Goal: Information Seeking & Learning: Learn about a topic

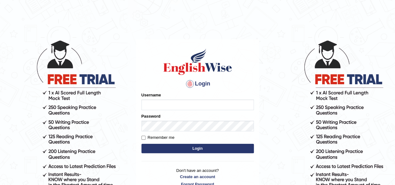
type input "[PERSON_NAME]"
click at [204, 149] on button "Login" at bounding box center [197, 148] width 112 height 9
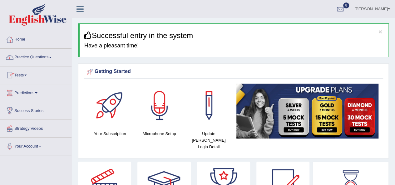
click at [52, 57] on span at bounding box center [50, 57] width 2 height 1
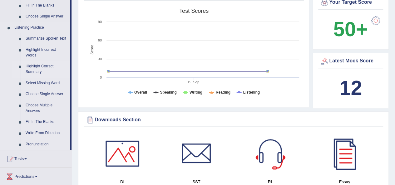
scroll to position [281, 0]
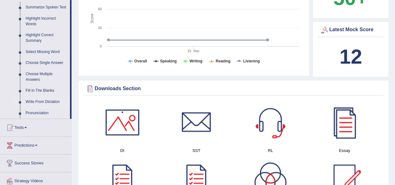
click at [47, 101] on link "Write From Dictation" at bounding box center [46, 102] width 47 height 11
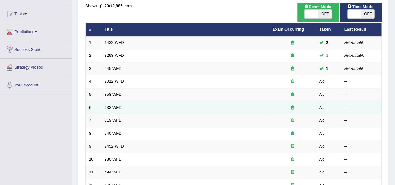
scroll to position [62, 0]
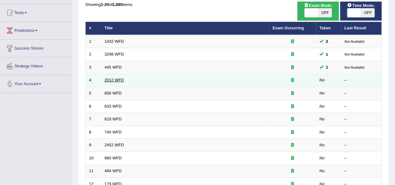
click at [116, 80] on link "2012 WFD" at bounding box center [114, 80] width 19 height 5
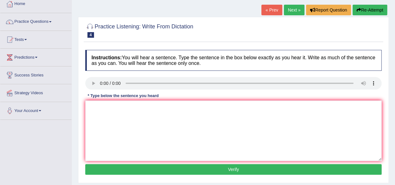
scroll to position [62, 0]
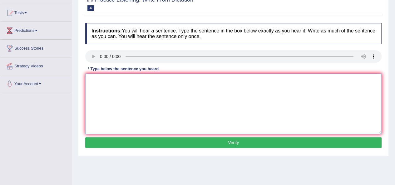
click at [118, 99] on textarea at bounding box center [233, 104] width 296 height 61
type textarea "There is a great deal on the topic"
click at [144, 146] on button "Verify" at bounding box center [233, 142] width 296 height 11
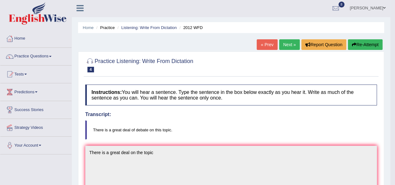
scroll to position [0, 0]
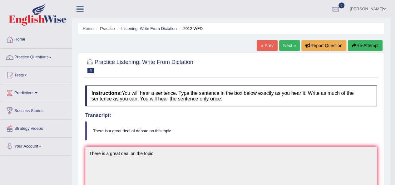
click at [288, 44] on link "Next »" at bounding box center [289, 45] width 21 height 11
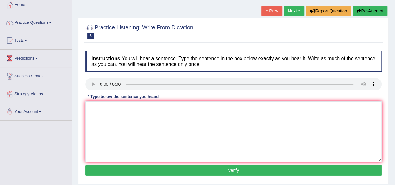
scroll to position [31, 0]
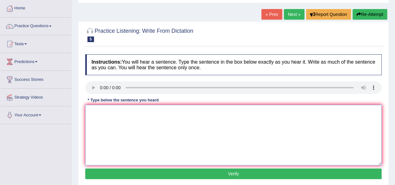
click at [114, 129] on textarea at bounding box center [233, 135] width 296 height 61
type textarea "The hear of ."
click at [121, 174] on button "Verify" at bounding box center [233, 174] width 296 height 11
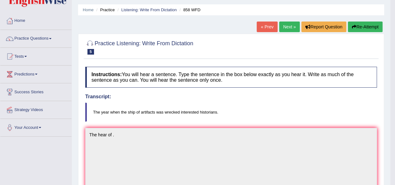
scroll to position [0, 0]
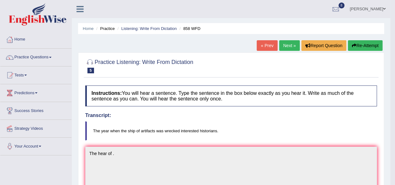
click at [365, 42] on button "Re-Attempt" at bounding box center [365, 45] width 35 height 11
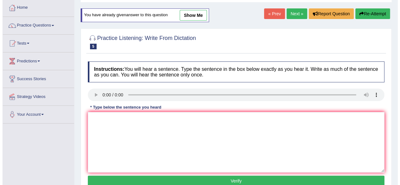
scroll to position [62, 0]
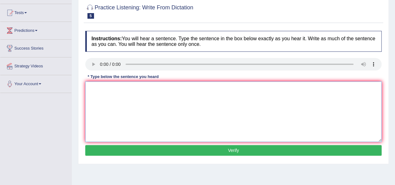
click at [118, 103] on textarea at bounding box center [233, 112] width 296 height 61
click at [198, 87] on textarea "The year when the ship of artififacts was wreced interestted historians." at bounding box center [233, 112] width 296 height 61
type textarea "The year when the ship of artififacts was wreced interested historians."
click at [237, 148] on button "Verify" at bounding box center [233, 150] width 296 height 11
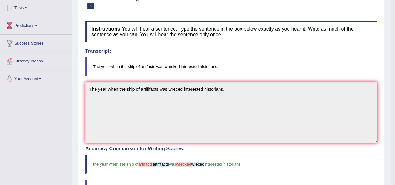
scroll to position [31, 0]
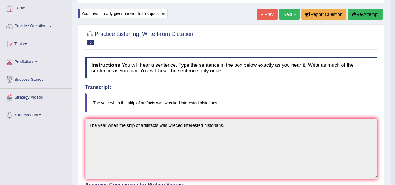
click at [293, 12] on link "Next »" at bounding box center [289, 14] width 21 height 11
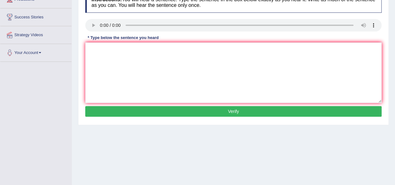
scroll to position [62, 0]
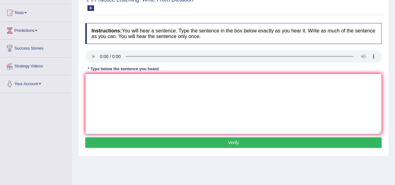
click at [120, 91] on textarea at bounding box center [233, 104] width 296 height 61
click at [121, 90] on textarea "We shall" at bounding box center [233, 104] width 296 height 61
type textarea "We shall show execise fills better."
click at [159, 138] on button "Verify" at bounding box center [233, 142] width 296 height 11
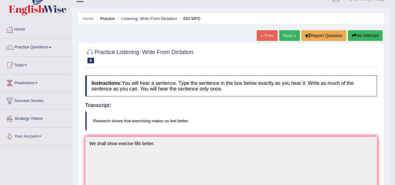
scroll to position [0, 0]
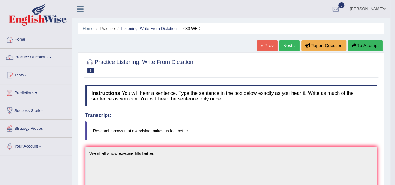
click at [362, 41] on button "Re-Attempt" at bounding box center [365, 45] width 35 height 11
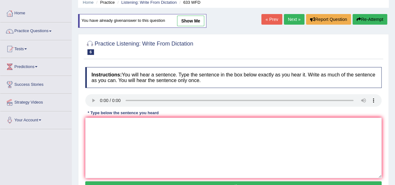
scroll to position [62, 0]
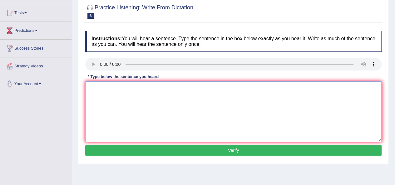
click at [158, 110] on textarea at bounding box center [233, 112] width 296 height 61
click at [111, 97] on textarea at bounding box center [233, 112] width 296 height 61
type textarea "Research shows that exercising makes us feel better."
click at [169, 151] on button "Verify" at bounding box center [233, 150] width 296 height 11
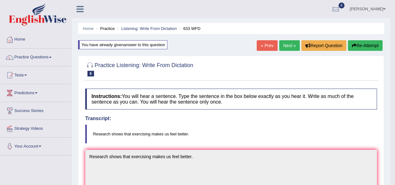
scroll to position [31, 0]
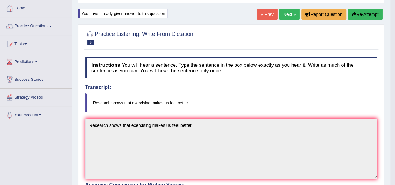
click at [289, 14] on link "Next »" at bounding box center [289, 14] width 21 height 11
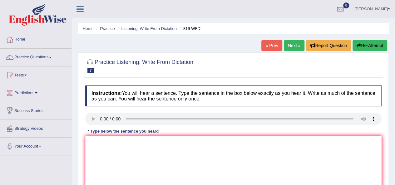
click at [273, 45] on link "« Prev" at bounding box center [271, 45] width 21 height 11
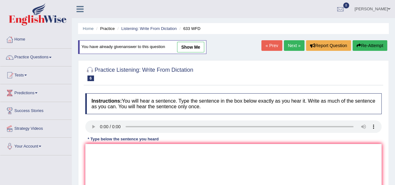
click at [191, 47] on link "show me" at bounding box center [190, 47] width 27 height 11
type textarea "Research shows that exercising makes us feel better."
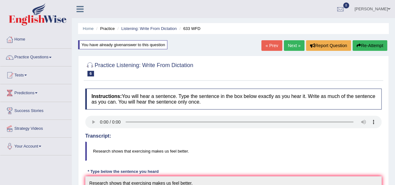
click at [266, 44] on link "« Prev" at bounding box center [271, 45] width 21 height 11
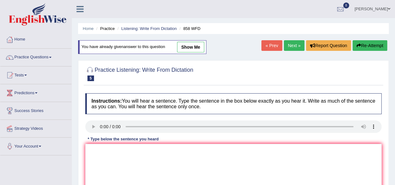
click at [266, 44] on link "« Prev" at bounding box center [271, 45] width 21 height 11
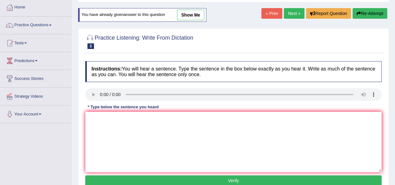
scroll to position [31, 0]
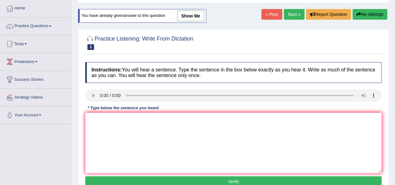
click at [292, 16] on link "Next »" at bounding box center [294, 14] width 21 height 11
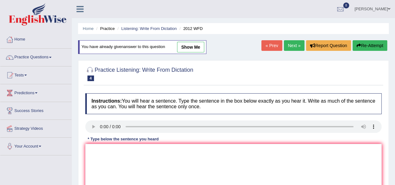
click at [291, 46] on link "Next »" at bounding box center [294, 45] width 21 height 11
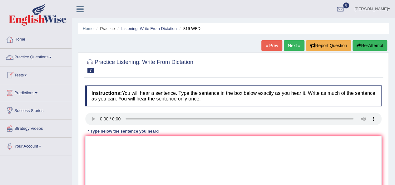
click at [52, 57] on span at bounding box center [50, 57] width 2 height 1
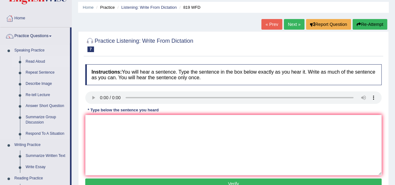
scroll to position [31, 0]
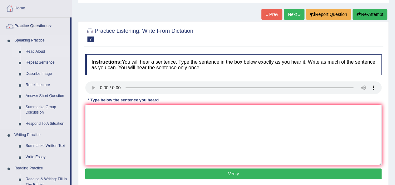
click at [39, 52] on link "Read Aloud" at bounding box center [46, 51] width 47 height 11
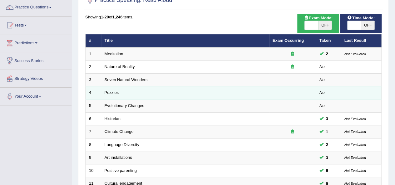
scroll to position [31, 0]
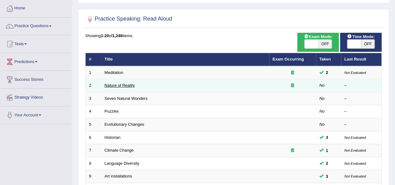
click at [123, 85] on link "Nature of Reality" at bounding box center [120, 85] width 30 height 5
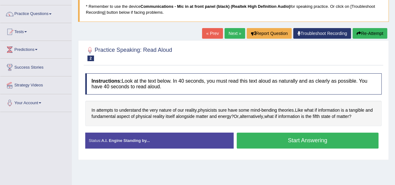
scroll to position [62, 0]
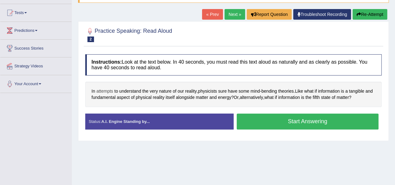
click at [104, 91] on span "attempts" at bounding box center [105, 91] width 17 height 7
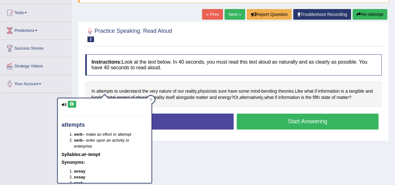
click at [70, 103] on icon at bounding box center [72, 104] width 5 height 4
click at [72, 85] on div "Home Practice Speaking: Read Aloud Nature of Reality * Remember to use the devi…" at bounding box center [233, 94] width 323 height 312
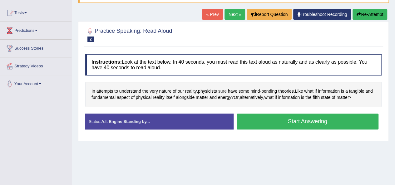
click at [224, 92] on span "sure" at bounding box center [222, 91] width 8 height 7
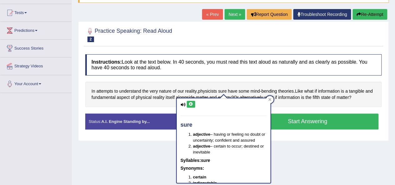
click at [191, 103] on icon at bounding box center [191, 104] width 5 height 4
click at [214, 75] on div "Instructions: Look at the text below. In 40 seconds, you must read this text al…" at bounding box center [234, 94] width 300 height 86
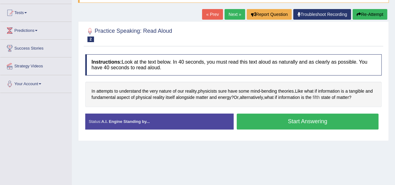
click at [320, 95] on span "fifth" at bounding box center [316, 97] width 7 height 7
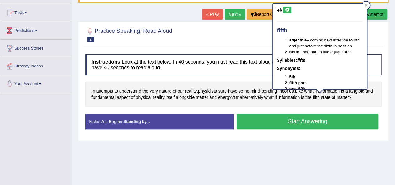
click at [289, 8] on icon at bounding box center [287, 10] width 5 height 4
click at [312, 109] on div "Instructions: Look at the text below. In 40 seconds, you must read this text al…" at bounding box center [234, 94] width 300 height 86
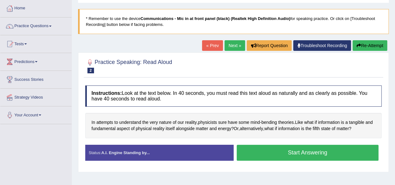
scroll to position [0, 0]
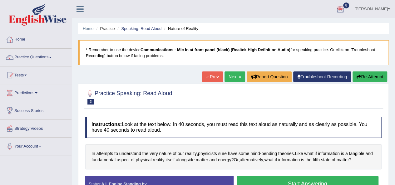
click at [345, 8] on div at bounding box center [340, 9] width 9 height 9
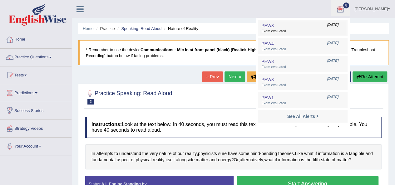
click at [301, 31] on span "Exam evaluated" at bounding box center [302, 31] width 83 height 5
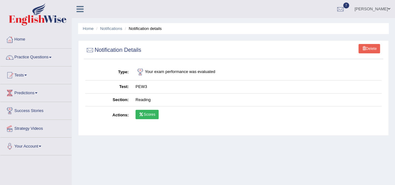
click at [150, 114] on link "Scores" at bounding box center [147, 114] width 23 height 9
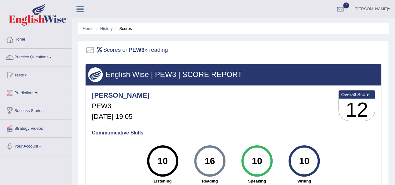
click at [90, 51] on div at bounding box center [89, 50] width 9 height 9
click at [345, 8] on div at bounding box center [340, 9] width 9 height 9
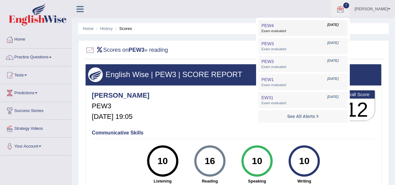
click at [339, 25] on span "[DATE]" at bounding box center [332, 24] width 11 height 5
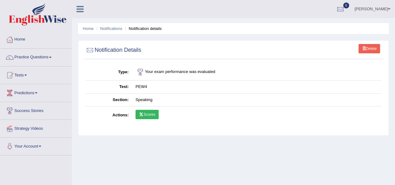
click at [147, 115] on link "Scores" at bounding box center [147, 114] width 23 height 9
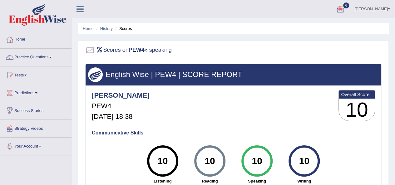
click at [345, 10] on div at bounding box center [340, 9] width 9 height 9
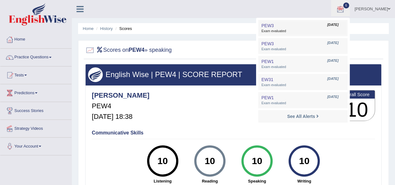
click at [305, 32] on span "Exam evaluated" at bounding box center [302, 31] width 83 height 5
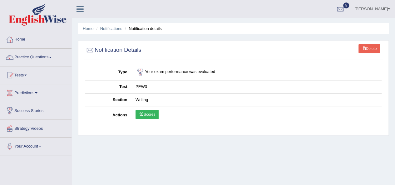
click at [150, 114] on link "Scores" at bounding box center [147, 114] width 23 height 9
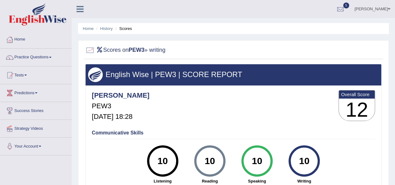
click at [350, 5] on span "5" at bounding box center [346, 5] width 6 height 6
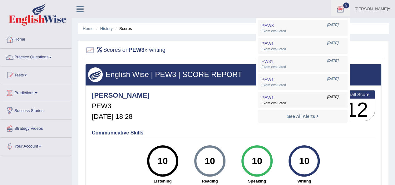
click at [339, 97] on span "[DATE]" at bounding box center [332, 97] width 11 height 5
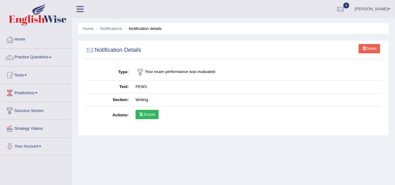
click at [144, 113] on link "Scores" at bounding box center [147, 114] width 23 height 9
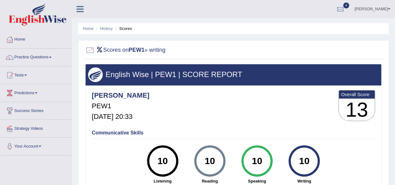
click at [52, 57] on span at bounding box center [50, 57] width 2 height 1
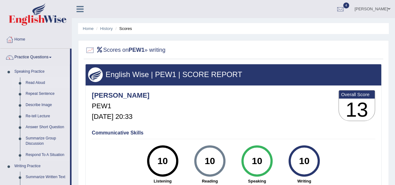
click at [38, 83] on link "Read Aloud" at bounding box center [46, 82] width 47 height 11
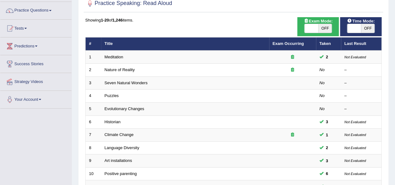
scroll to position [62, 0]
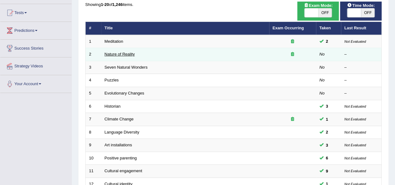
click at [129, 54] on link "Nature of Reality" at bounding box center [120, 54] width 30 height 5
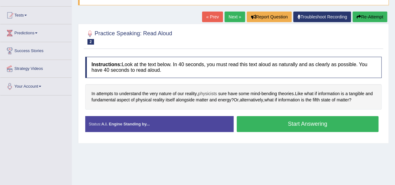
scroll to position [62, 0]
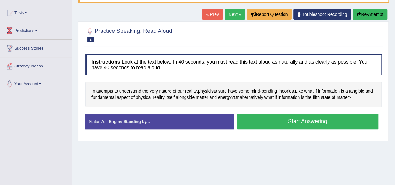
click at [268, 124] on button "Start Answering" at bounding box center [308, 122] width 142 height 16
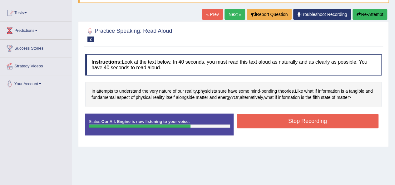
click at [294, 118] on button "Stop Recording" at bounding box center [308, 121] width 142 height 14
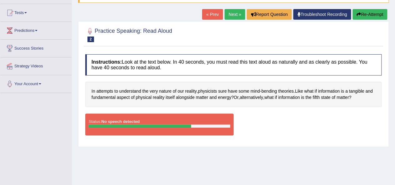
click at [163, 116] on div "Status: No speech detected" at bounding box center [159, 125] width 148 height 22
click at [163, 119] on div "Status: No speech detected" at bounding box center [159, 125] width 148 height 22
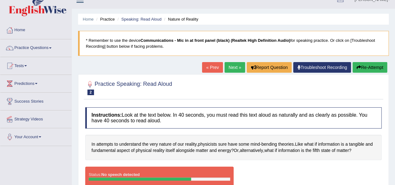
scroll to position [0, 0]
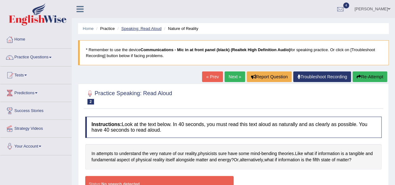
click at [133, 28] on link "Speaking: Read Aloud" at bounding box center [141, 28] width 40 height 5
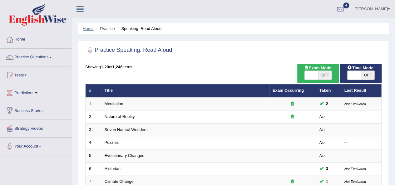
click at [87, 30] on link "Home" at bounding box center [88, 28] width 11 height 5
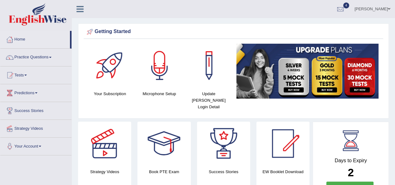
click at [50, 58] on link "Practice Questions" at bounding box center [35, 57] width 71 height 16
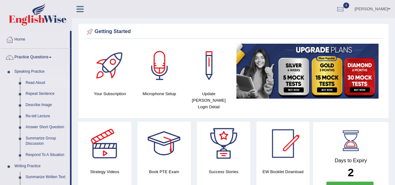
click at [41, 83] on link "Read Aloud" at bounding box center [46, 82] width 47 height 11
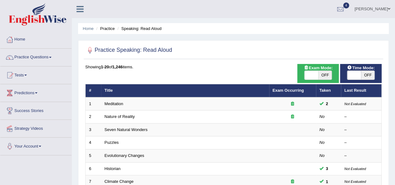
click at [324, 76] on span "OFF" at bounding box center [325, 75] width 14 height 9
checkbox input "true"
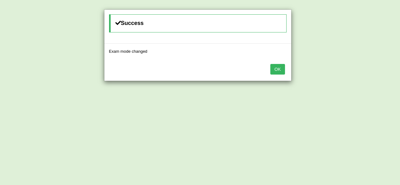
click at [274, 69] on button "OK" at bounding box center [277, 69] width 14 height 11
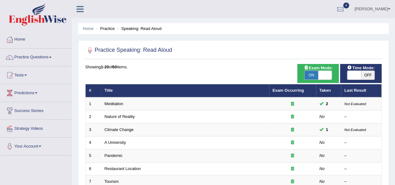
click at [367, 75] on span "OFF" at bounding box center [368, 75] width 14 height 9
checkbox input "true"
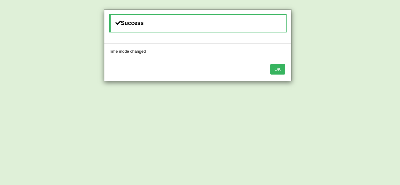
click at [277, 70] on button "OK" at bounding box center [277, 69] width 14 height 11
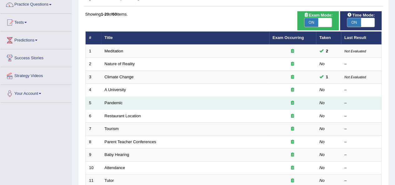
scroll to position [62, 0]
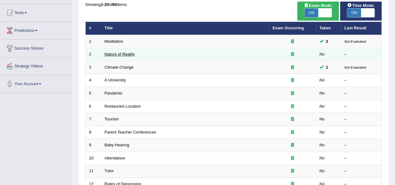
click at [126, 54] on link "Nature of Reality" at bounding box center [120, 54] width 30 height 5
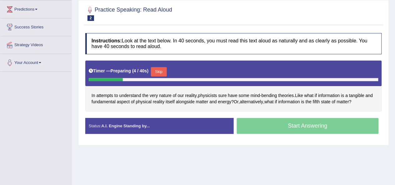
scroll to position [94, 0]
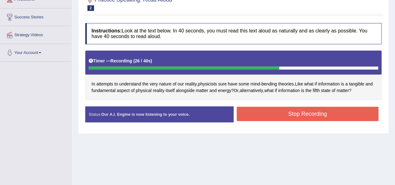
click at [281, 113] on button "Stop Recording" at bounding box center [308, 114] width 142 height 14
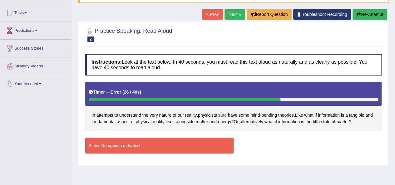
scroll to position [49, 0]
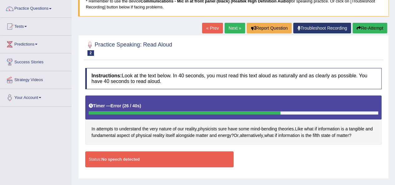
click at [232, 27] on link "Next »" at bounding box center [235, 28] width 21 height 11
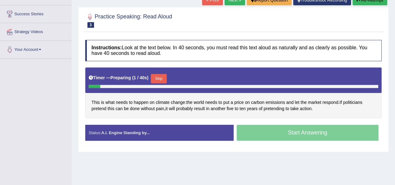
scroll to position [125, 0]
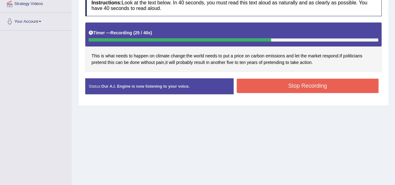
click at [281, 83] on button "Stop Recording" at bounding box center [308, 86] width 142 height 14
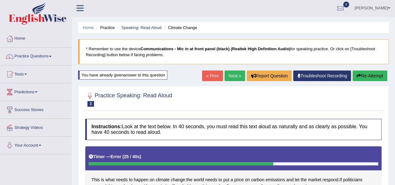
scroll to position [0, 0]
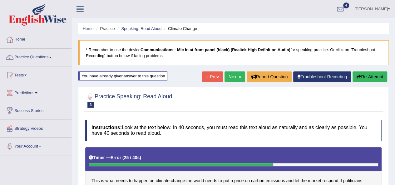
click at [236, 76] on link "Next »" at bounding box center [235, 77] width 21 height 11
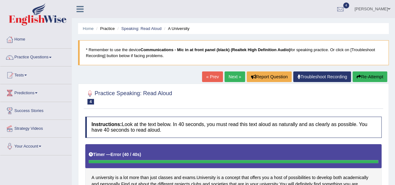
click at [227, 77] on link "Next »" at bounding box center [235, 77] width 21 height 11
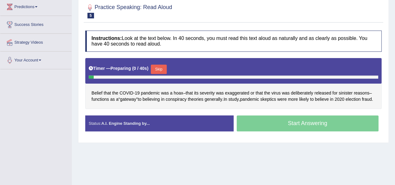
scroll to position [94, 0]
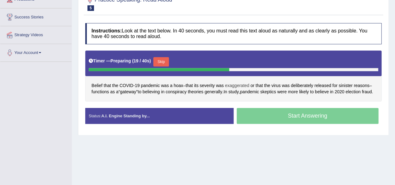
click at [239, 84] on span "exaggerated" at bounding box center [237, 85] width 24 height 7
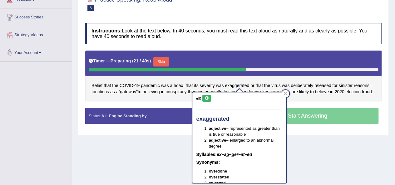
click at [204, 98] on icon at bounding box center [206, 99] width 5 height 4
click at [207, 85] on span "severity" at bounding box center [207, 85] width 15 height 7
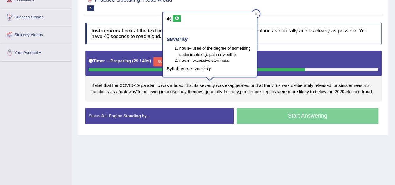
click at [176, 18] on icon at bounding box center [177, 19] width 5 height 4
click at [157, 18] on div "Practice Speaking: Read Aloud 5 Pandemic Instructions: Look at the text below. …" at bounding box center [233, 62] width 311 height 145
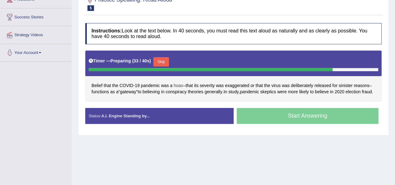
click at [179, 84] on span "hoax" at bounding box center [178, 85] width 9 height 7
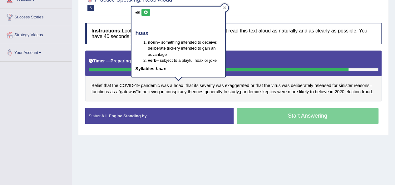
click at [145, 8] on div "hoax noun – something intended to deceive; deliberate trickery intended to gain…" at bounding box center [178, 42] width 94 height 71
click at [145, 12] on icon at bounding box center [145, 13] width 5 height 4
click at [123, 17] on div "Practice Speaking: Read Aloud 5 Pandemic Instructions: Look at the text below. …" at bounding box center [233, 62] width 311 height 145
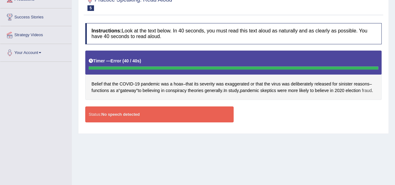
click at [362, 94] on span "fraud" at bounding box center [367, 90] width 10 height 7
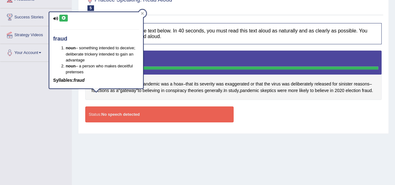
click at [63, 17] on icon at bounding box center [63, 18] width 5 height 4
click at [63, 113] on div "Toggle navigation Home Practice Questions Speaking Practice Read Aloud Repeat S…" at bounding box center [197, 68] width 395 height 325
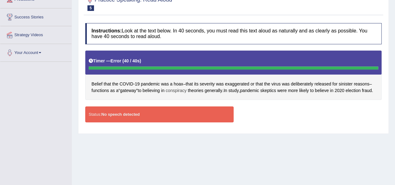
click at [181, 91] on span "conspiracy" at bounding box center [176, 90] width 21 height 7
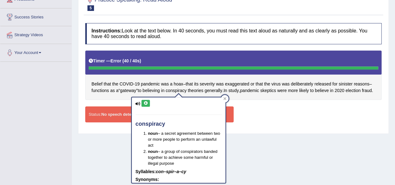
click at [145, 103] on icon at bounding box center [145, 104] width 5 height 4
click at [121, 107] on div "Instructions: Look at the text below. In 40 seconds, you must read this text al…" at bounding box center [234, 75] width 300 height 111
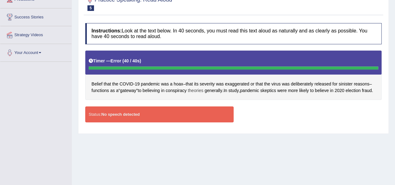
click at [195, 91] on span "theories" at bounding box center [196, 90] width 16 height 7
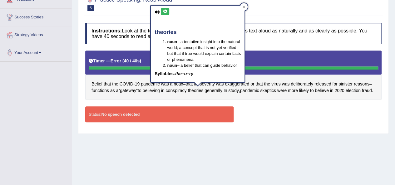
click at [163, 12] on icon at bounding box center [165, 12] width 5 height 4
click at [184, 99] on div "Belief that the COVID - 19 pandemic was a hoax – that its severity was exaggera…" at bounding box center [233, 76] width 296 height 50
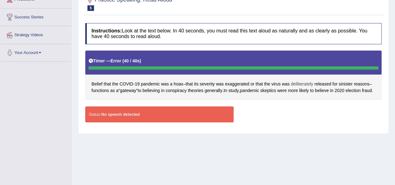
click at [307, 84] on span "deliberately" at bounding box center [302, 84] width 22 height 7
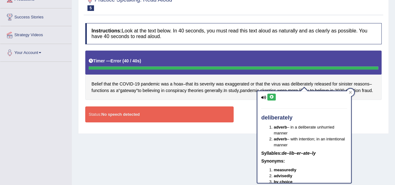
click at [270, 97] on icon at bounding box center [271, 97] width 5 height 4
click at [242, 99] on div "Belief that the COVID - 19 pandemic was a hoax – that its severity was exaggera…" at bounding box center [233, 76] width 296 height 50
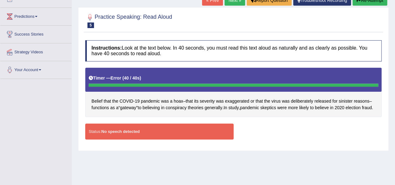
scroll to position [62, 0]
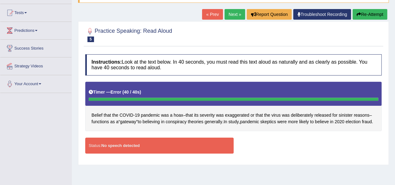
click at [236, 14] on link "Next »" at bounding box center [235, 14] width 21 height 11
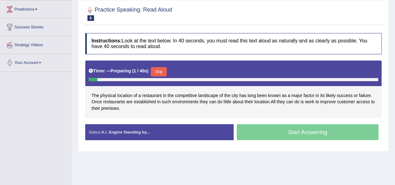
scroll to position [94, 0]
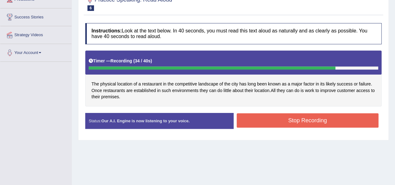
click at [260, 118] on button "Stop Recording" at bounding box center [308, 120] width 142 height 14
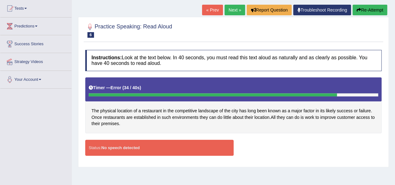
scroll to position [80, 0]
